Goal: Find specific page/section: Find specific page/section

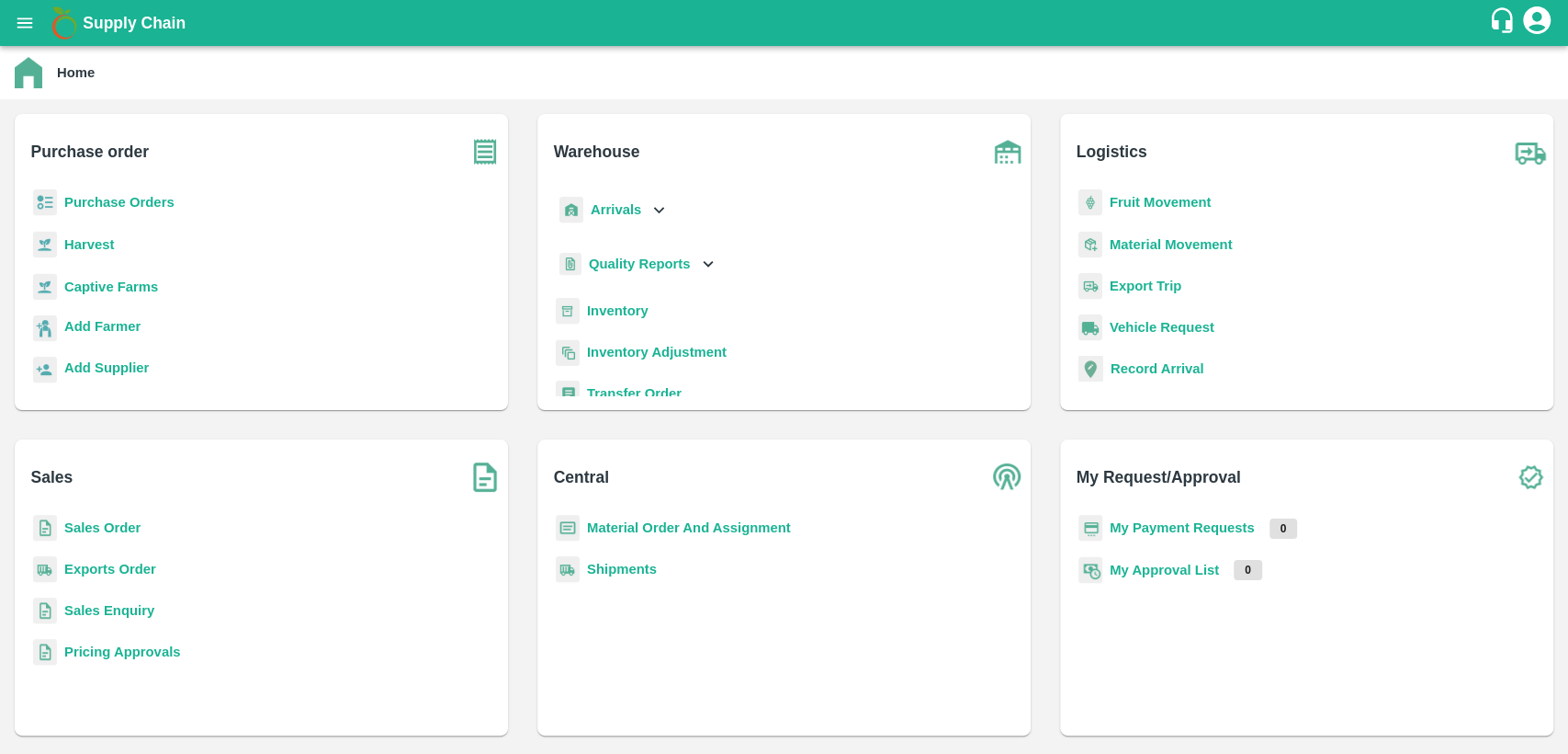
click at [104, 530] on b "Sales Order" at bounding box center [103, 527] width 76 height 14
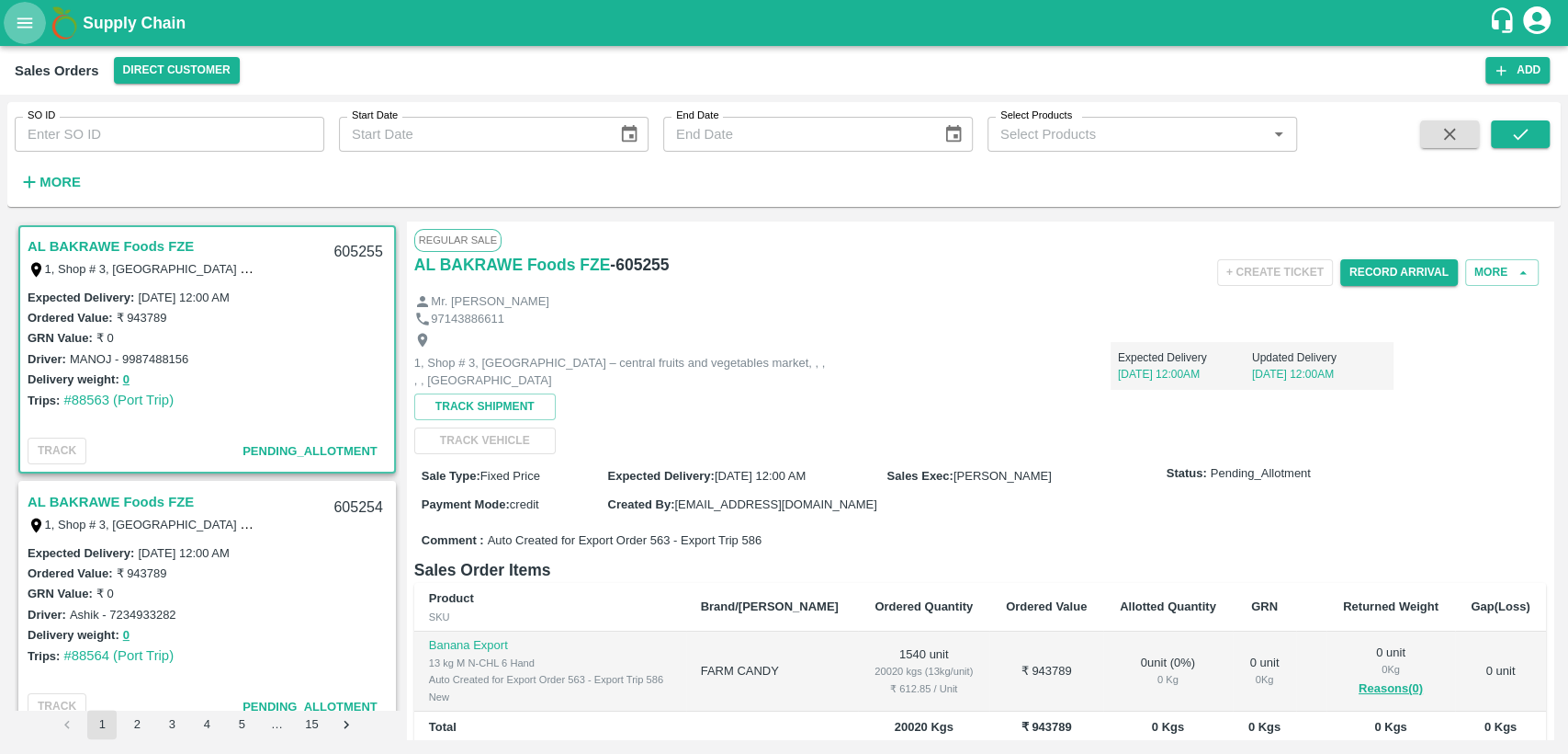
click at [29, 28] on icon "open drawer" at bounding box center [25, 22] width 15 height 10
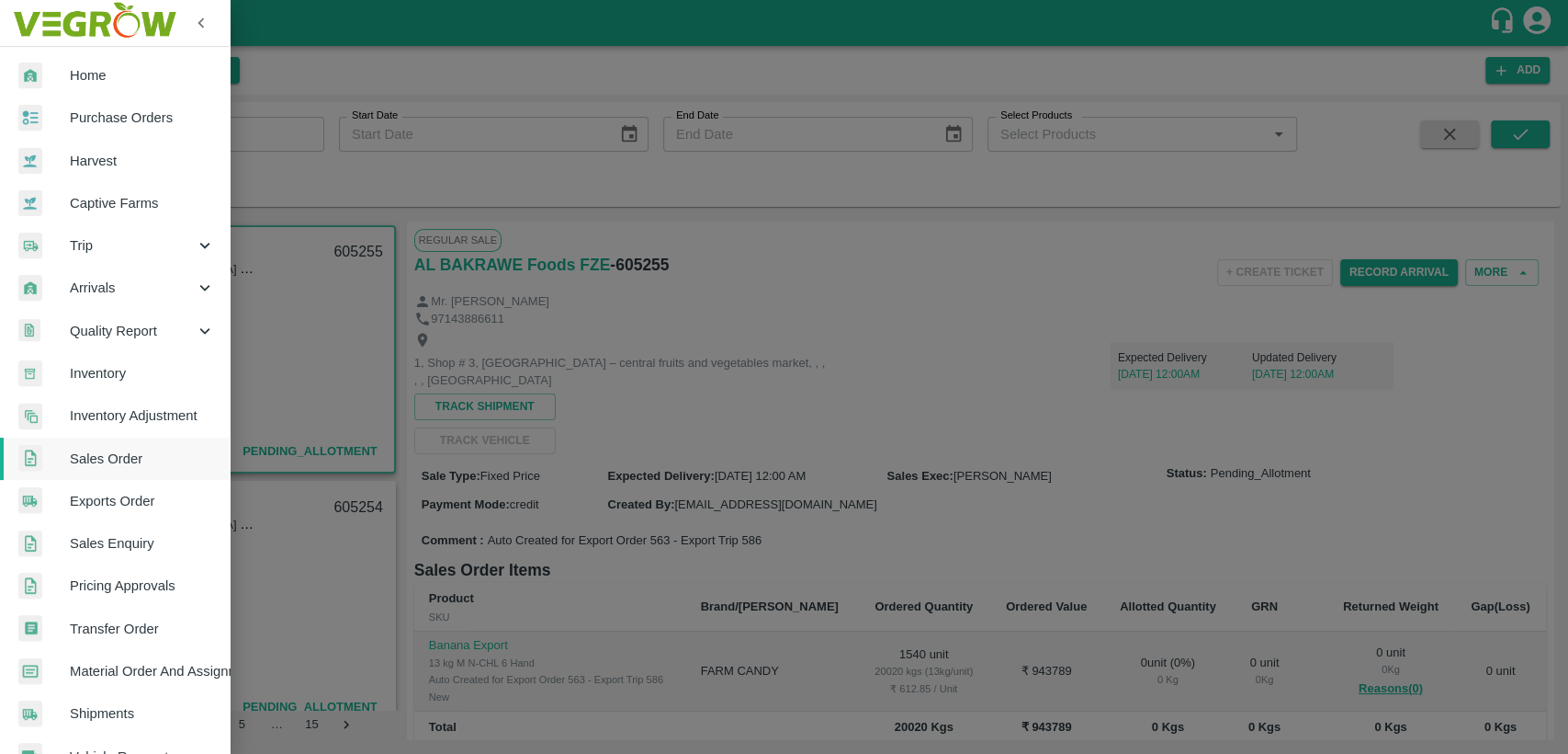
click at [97, 83] on span "Home" at bounding box center [142, 75] width 145 height 20
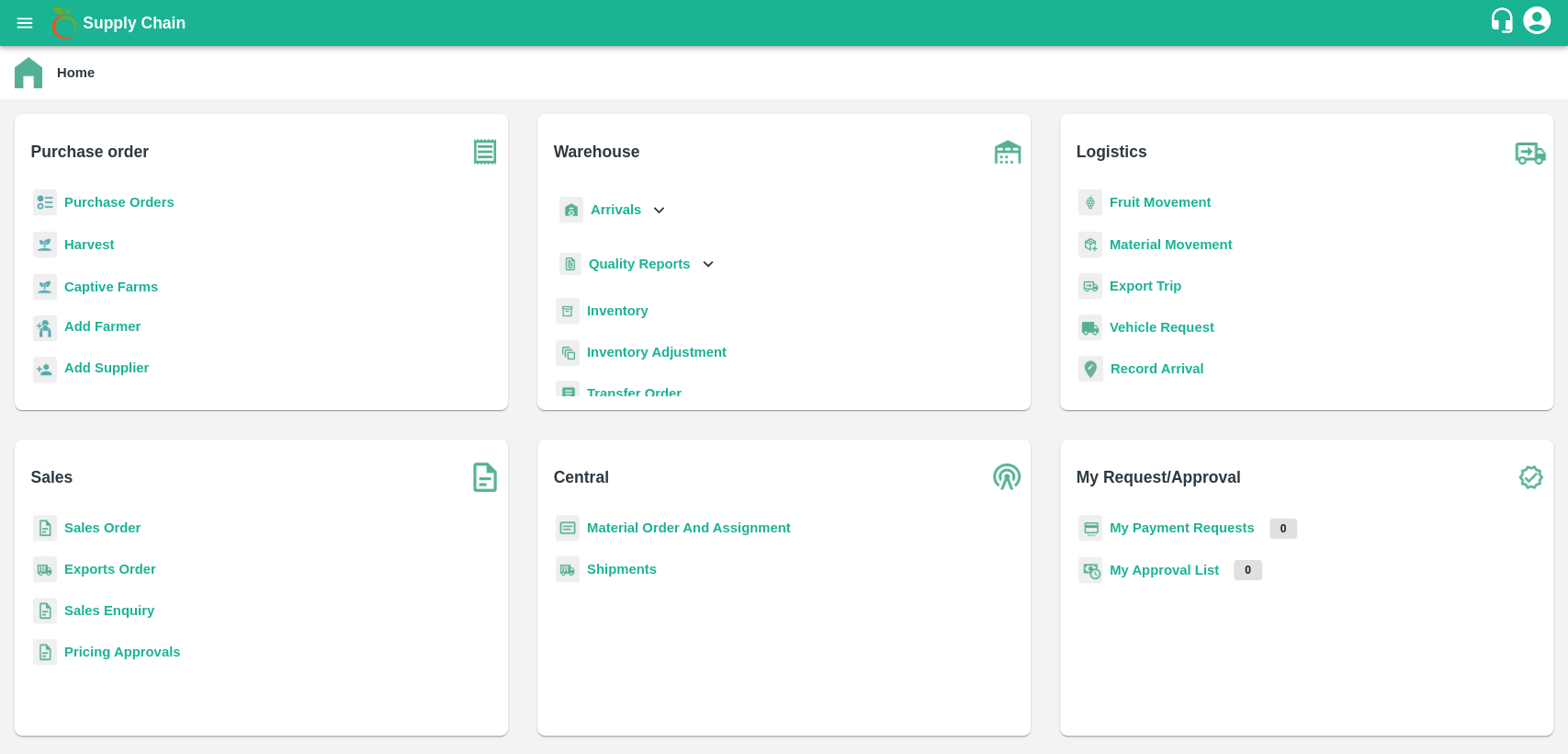
click at [611, 305] on b "Inventory" at bounding box center [618, 310] width 62 height 14
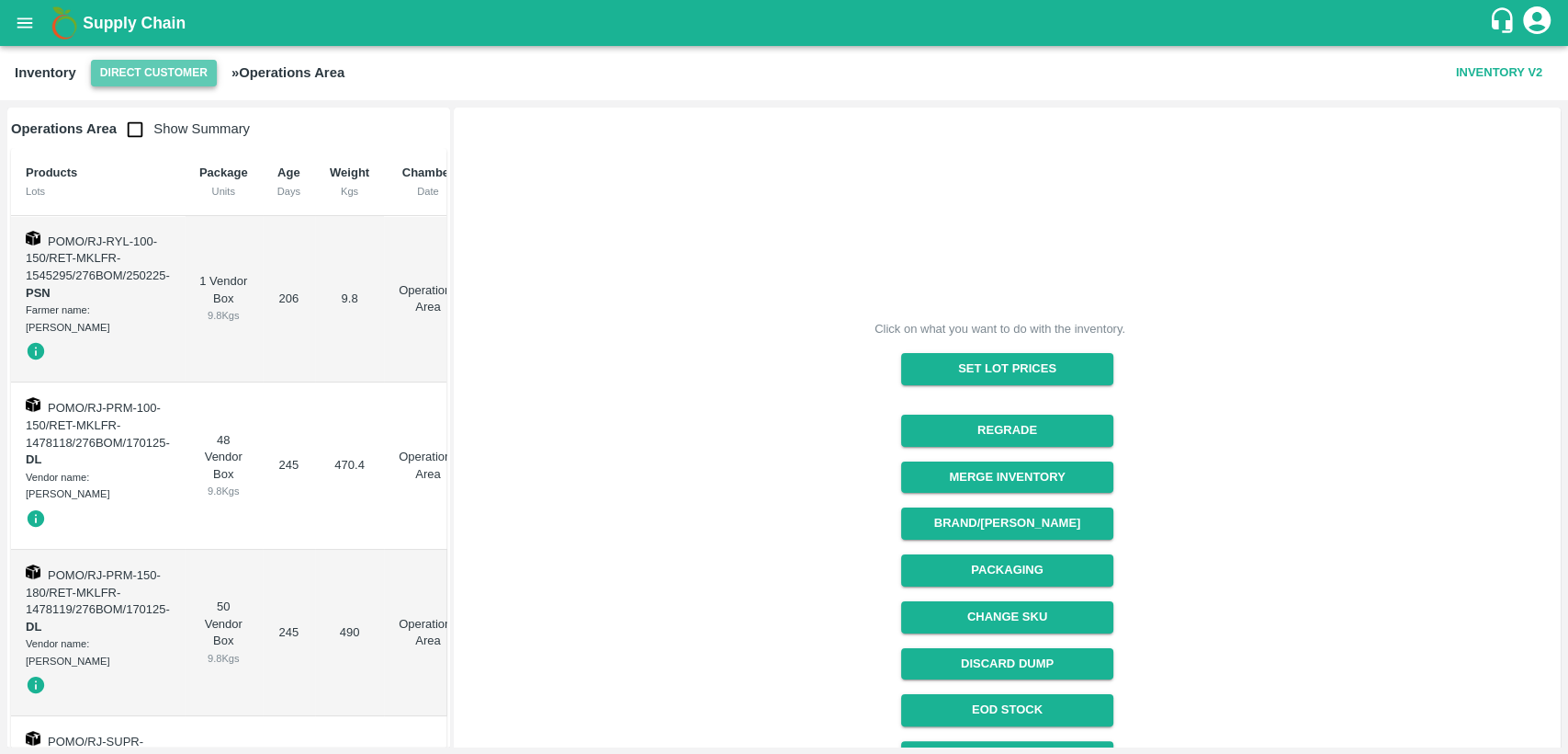
click at [150, 67] on button "Direct Customer" at bounding box center [154, 73] width 125 height 27
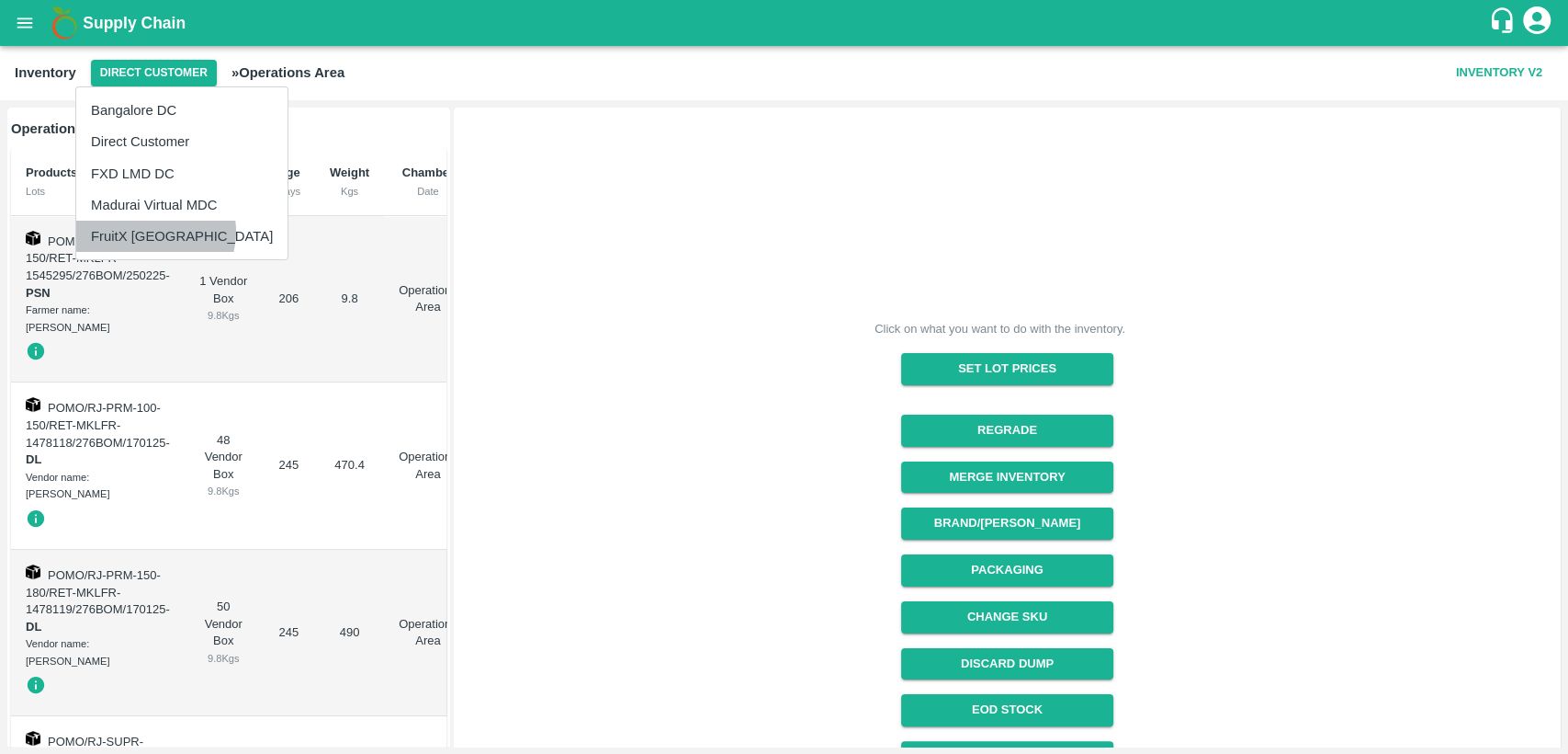
click at [152, 232] on li "FruitX [GEOGRAPHIC_DATA]" at bounding box center [182, 236] width 211 height 31
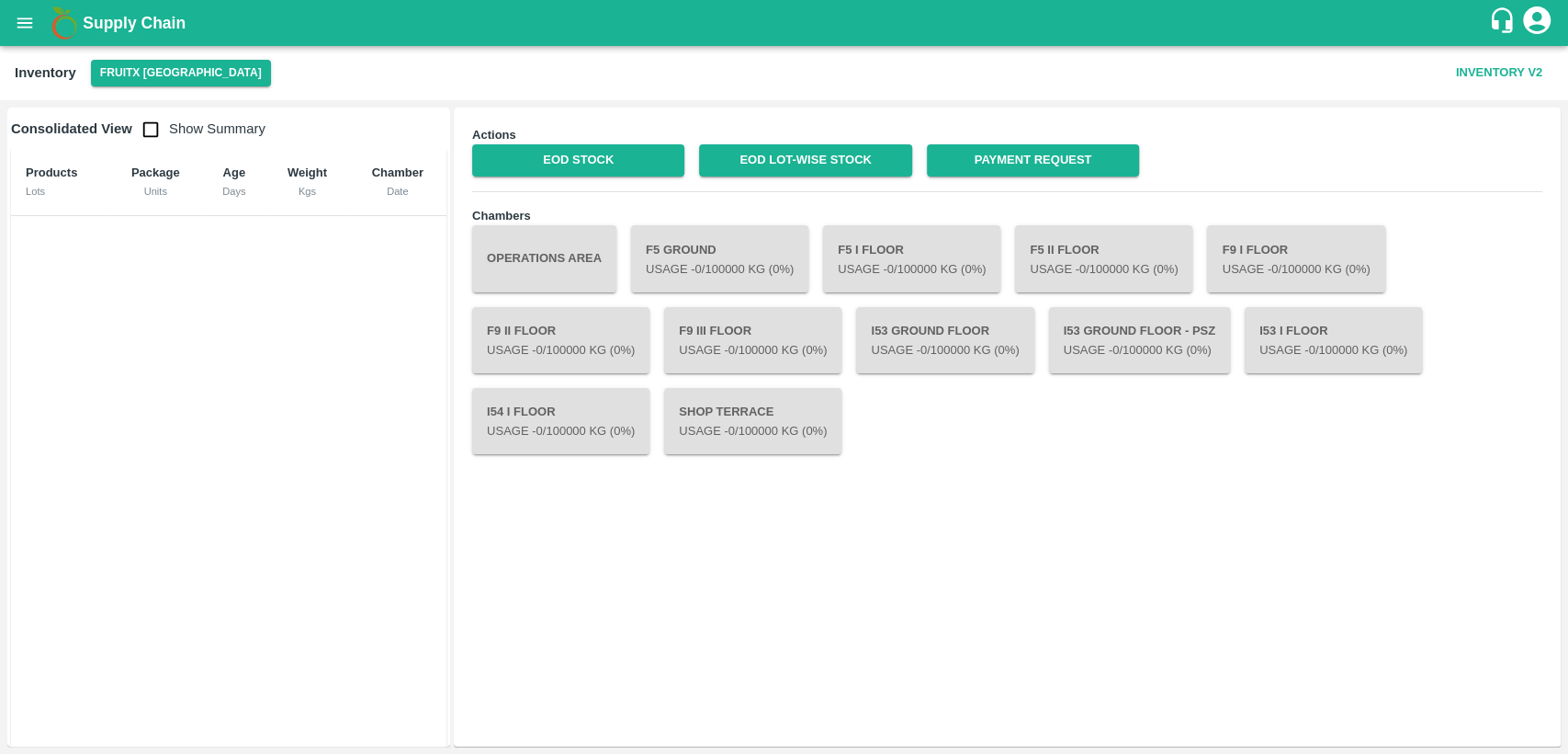
click at [149, 121] on input "checkbox" at bounding box center [150, 129] width 37 height 37
checkbox input "true"
click at [545, 146] on link "EOD Stock" at bounding box center [578, 161] width 212 height 32
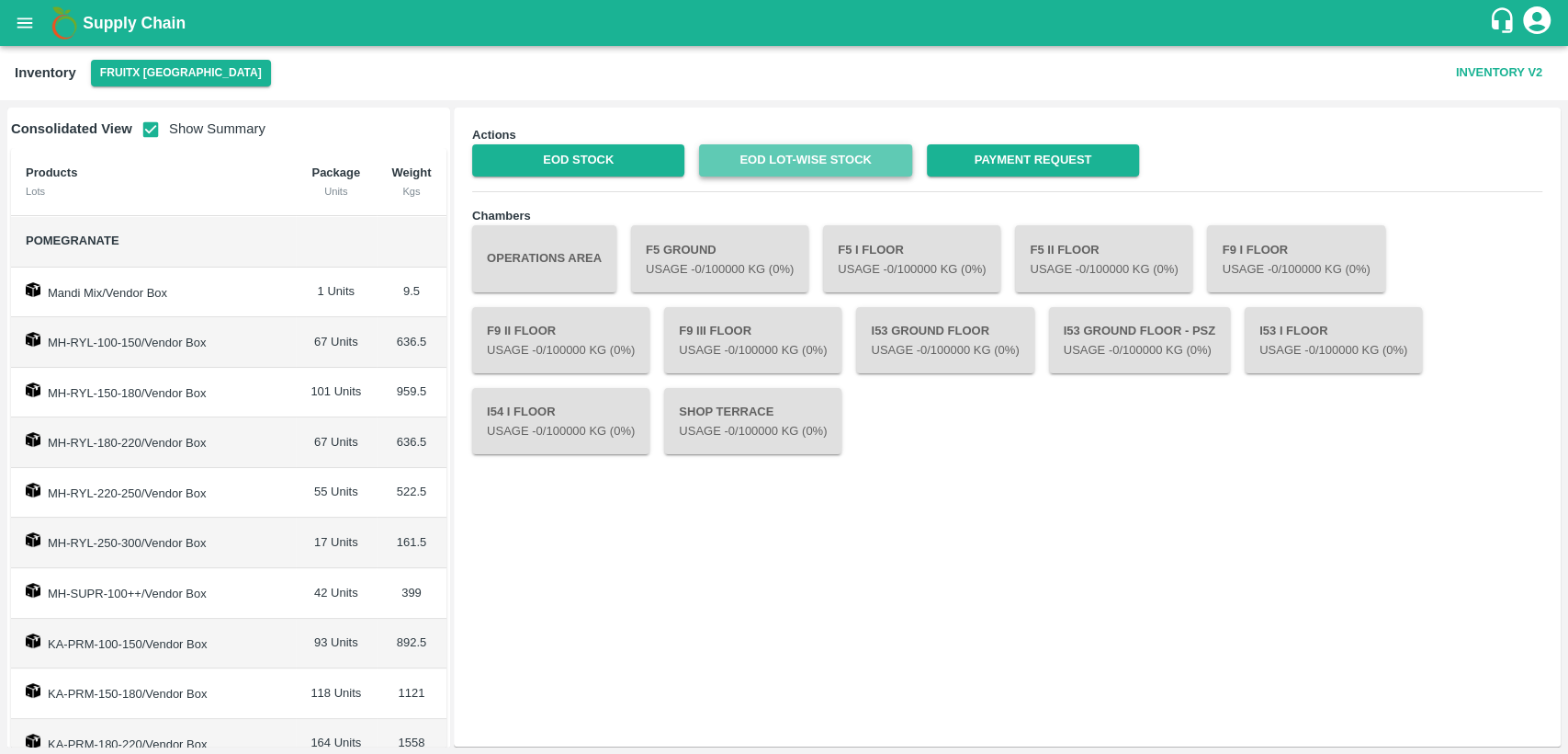
click at [826, 164] on link "EOD Lot-wise Stock" at bounding box center [805, 161] width 212 height 32
click at [760, 159] on link "EOD Lot-wise Stock" at bounding box center [805, 161] width 212 height 32
